Goal: Find specific page/section: Find specific page/section

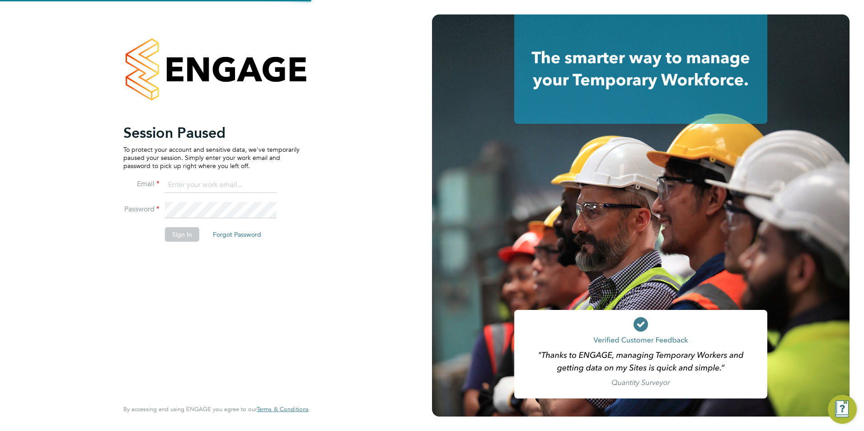
type input "linda.hartley@thebestconnection.co.uk"
click at [184, 229] on button "Sign In" at bounding box center [182, 234] width 34 height 14
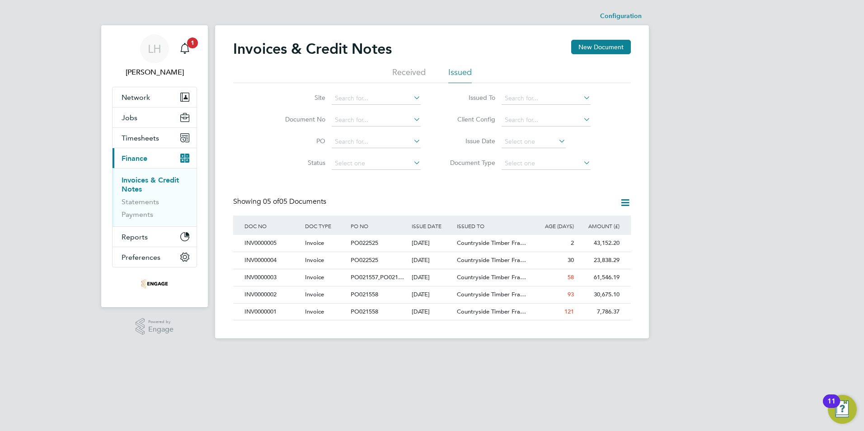
click at [841, 410] on img "Open Resource Center, 11 new notifications" at bounding box center [841, 409] width 29 height 29
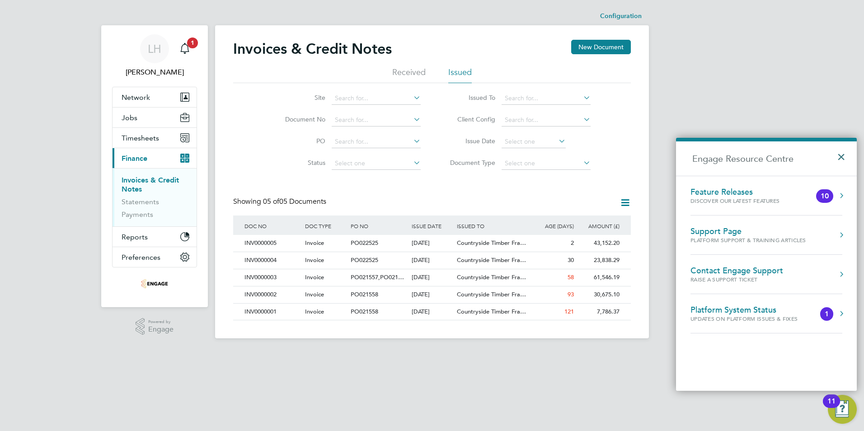
click at [842, 158] on button "×" at bounding box center [843, 154] width 13 height 20
